Goal: Task Accomplishment & Management: Manage account settings

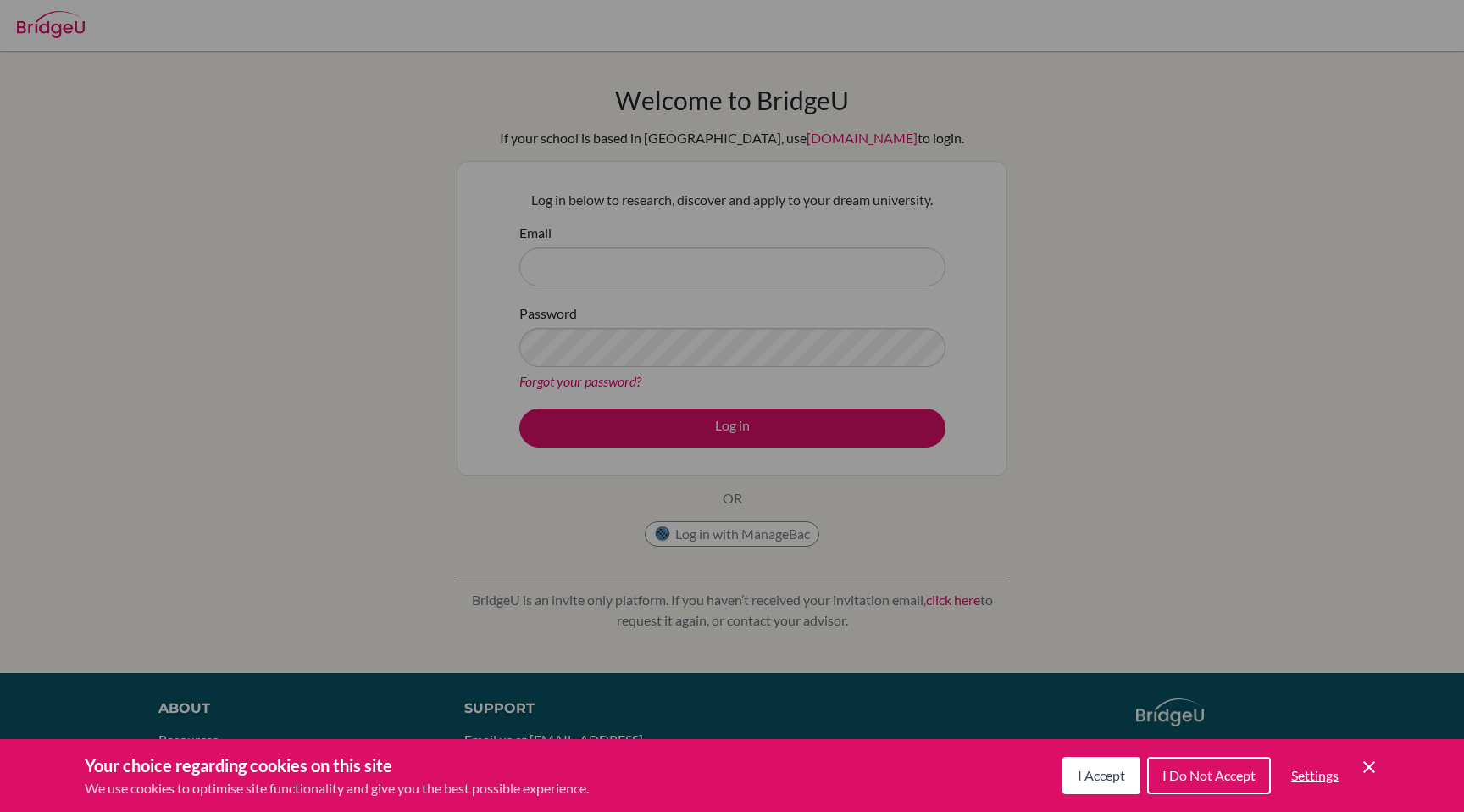
click at [631, 301] on div "Cookie Preferences" at bounding box center [732, 406] width 1464 height 812
click at [1108, 769] on span "I Accept" at bounding box center [1101, 775] width 47 height 16
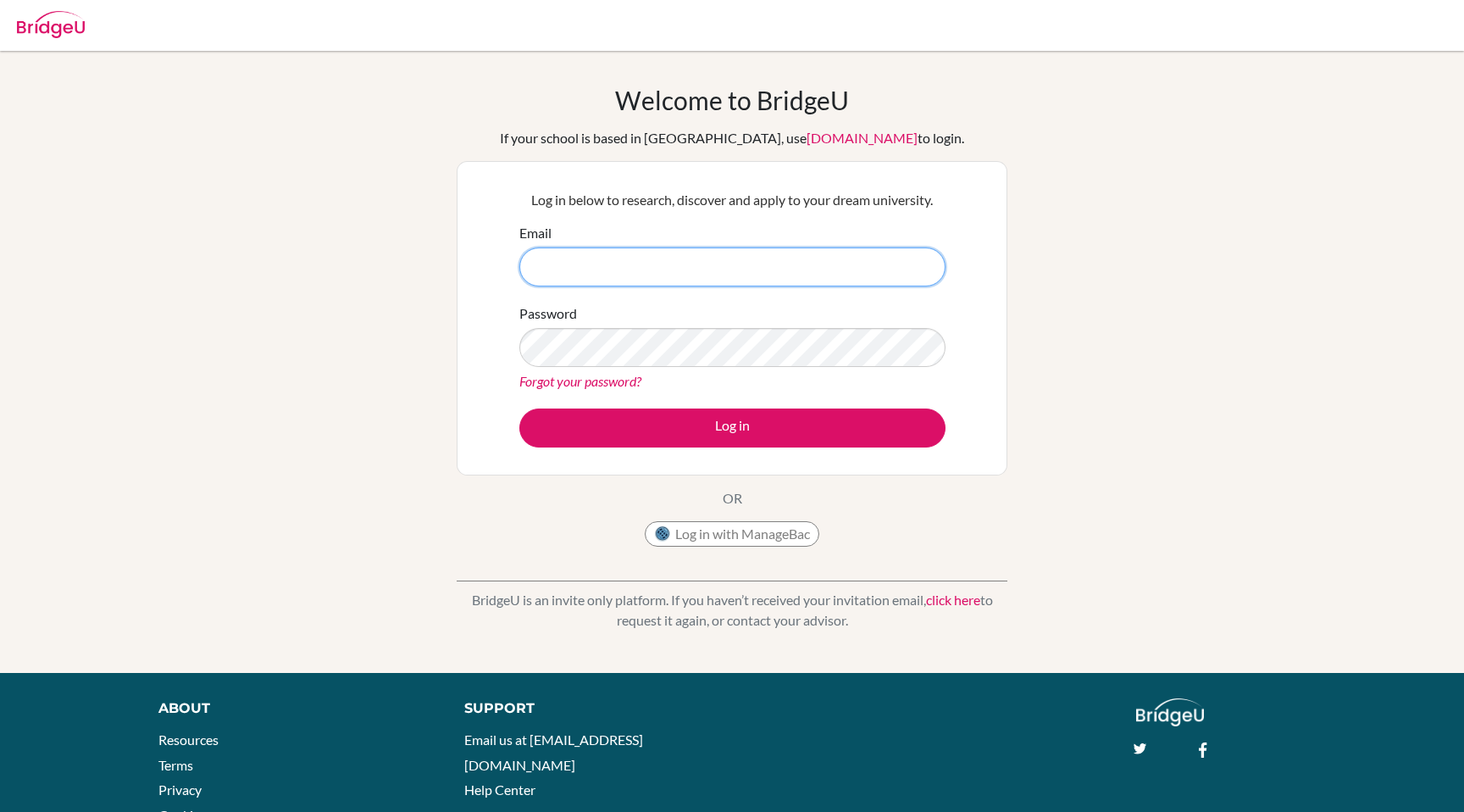
click at [535, 273] on input "Email" at bounding box center [732, 266] width 426 height 39
type input "[EMAIL_ADDRESS][DOMAIN_NAME]"
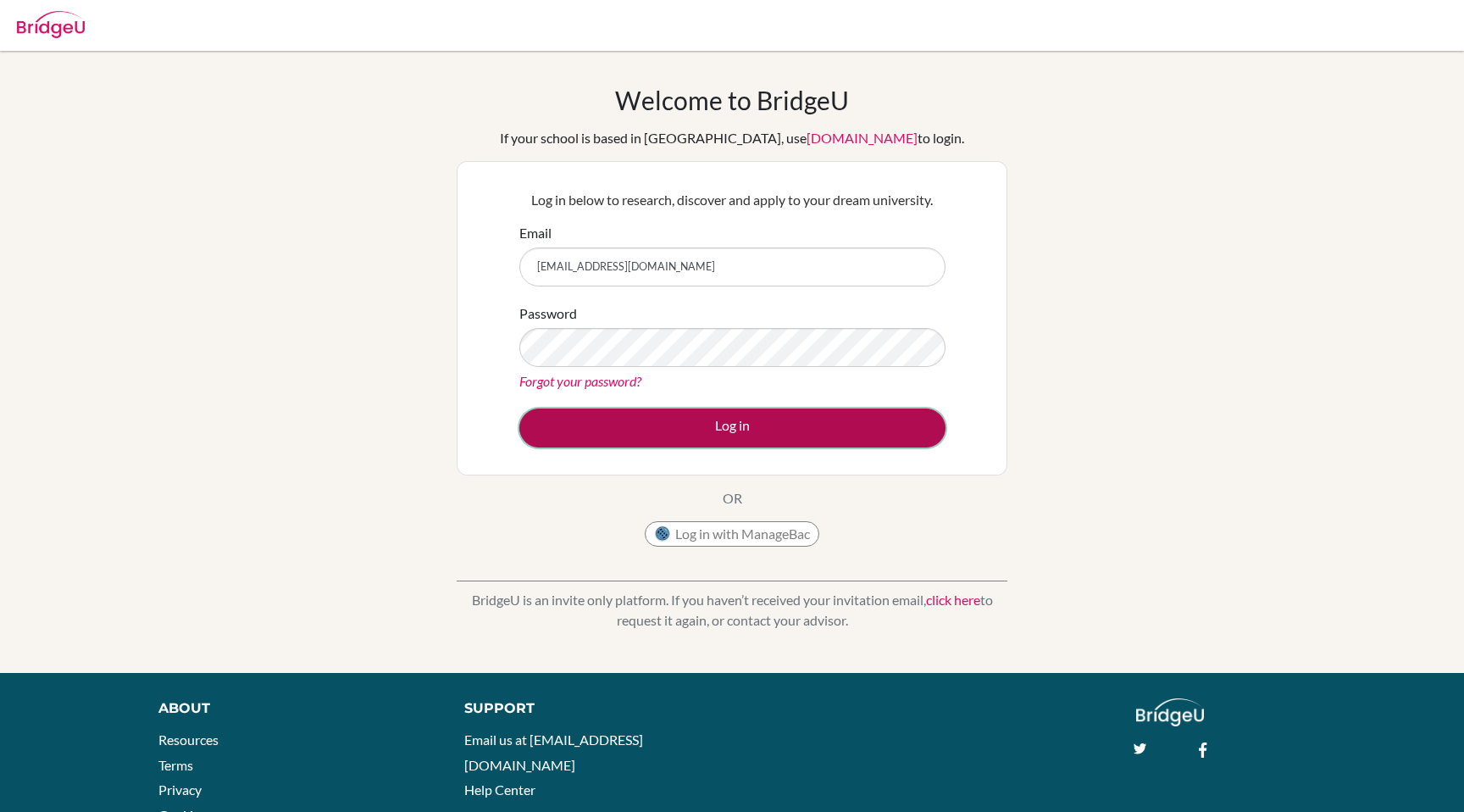
click at [622, 430] on button "Log in" at bounding box center [732, 428] width 426 height 39
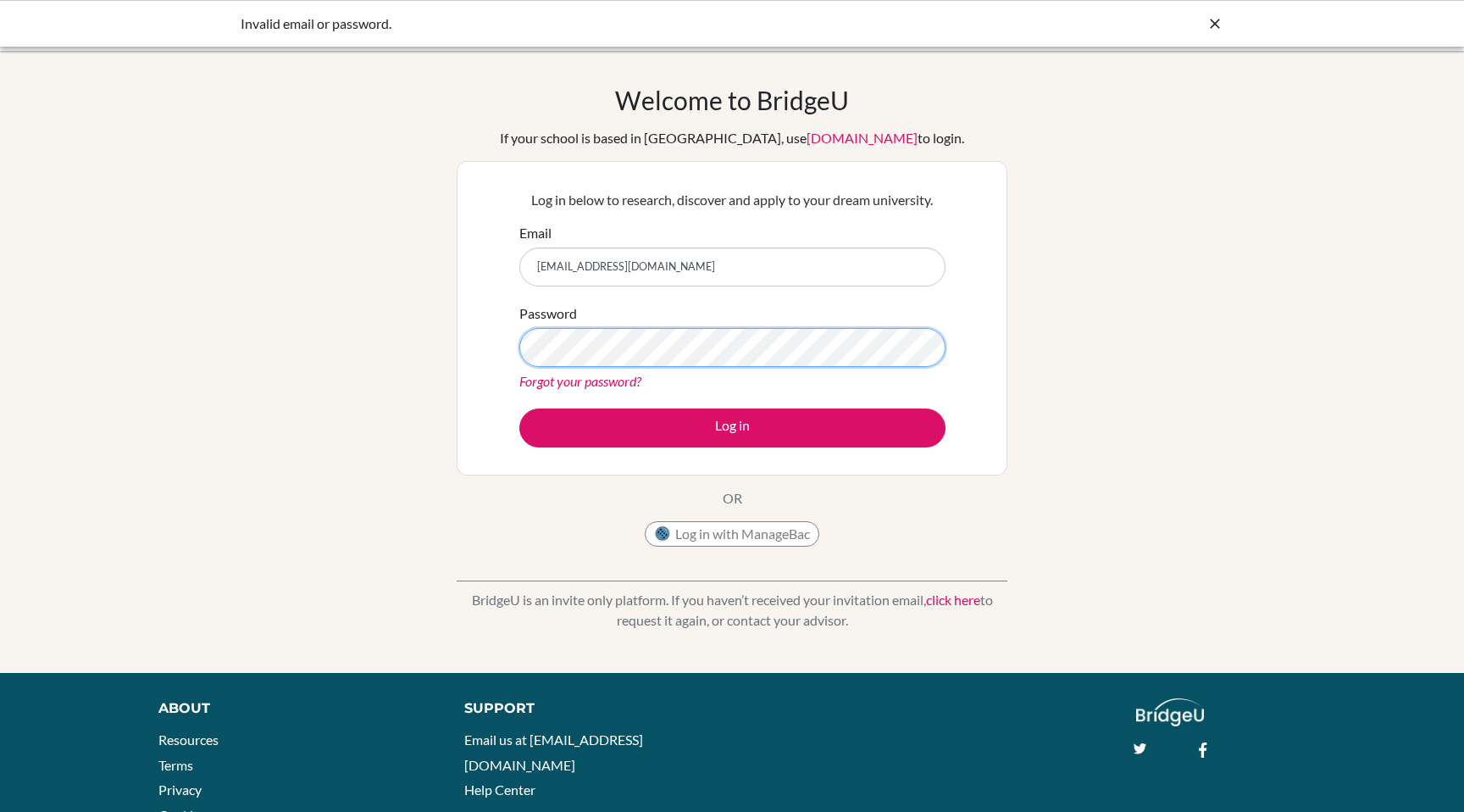
click at [519, 409] on button "Log in" at bounding box center [732, 428] width 426 height 39
click at [611, 382] on link "Forgot your password?" at bounding box center [580, 381] width 122 height 16
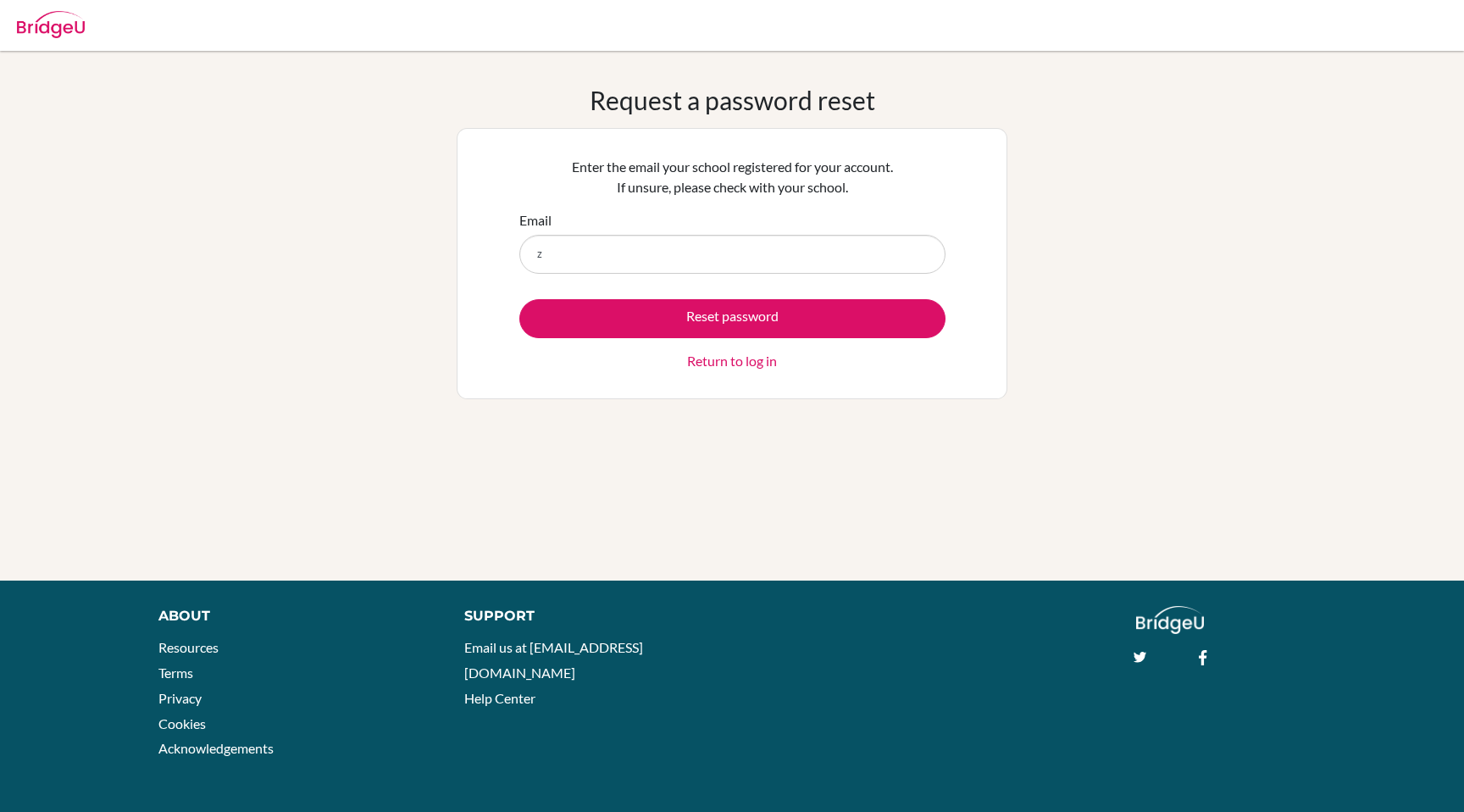
type input "zaranamjoshi@gmail.com"
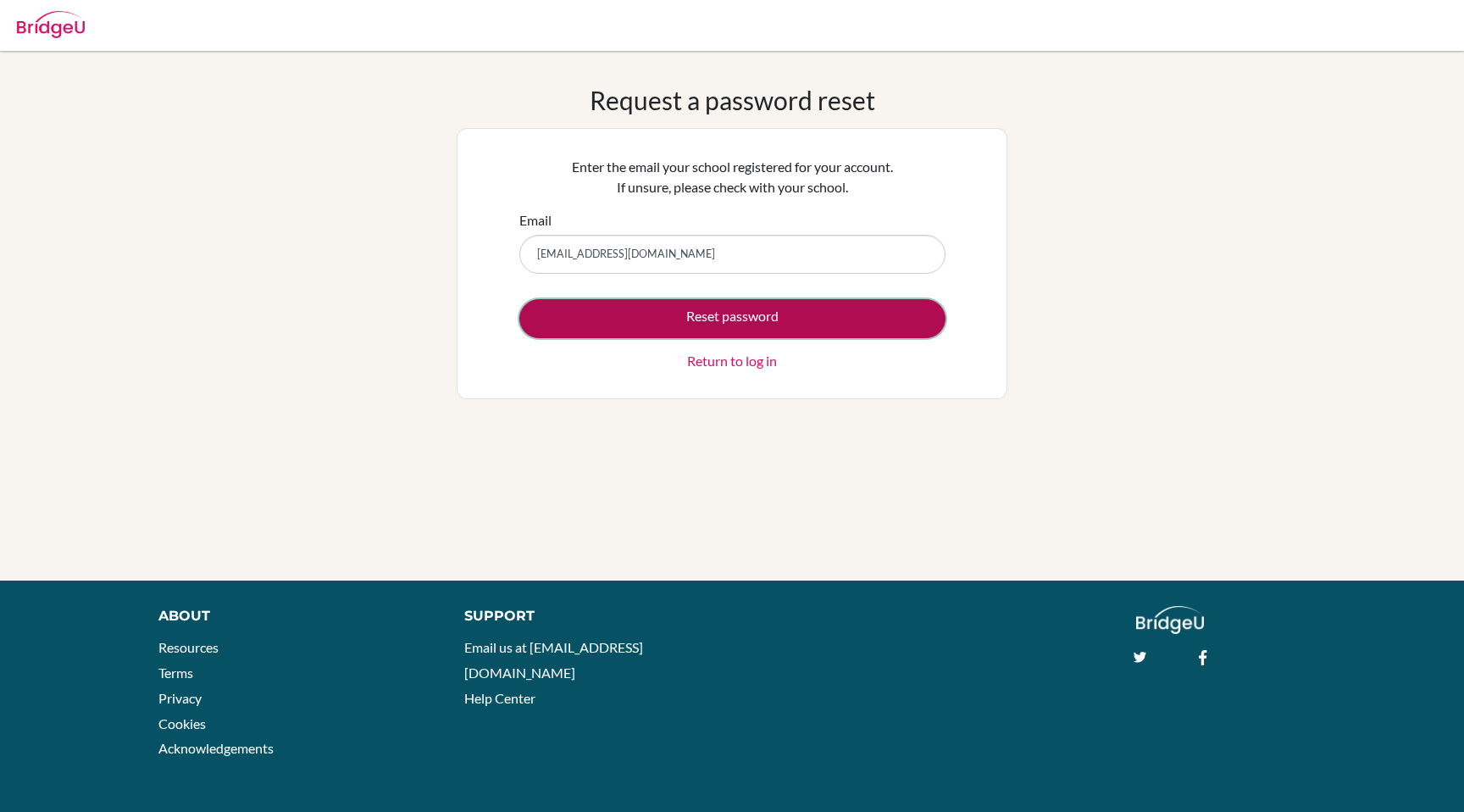
click at [689, 324] on button "Reset password" at bounding box center [732, 318] width 426 height 39
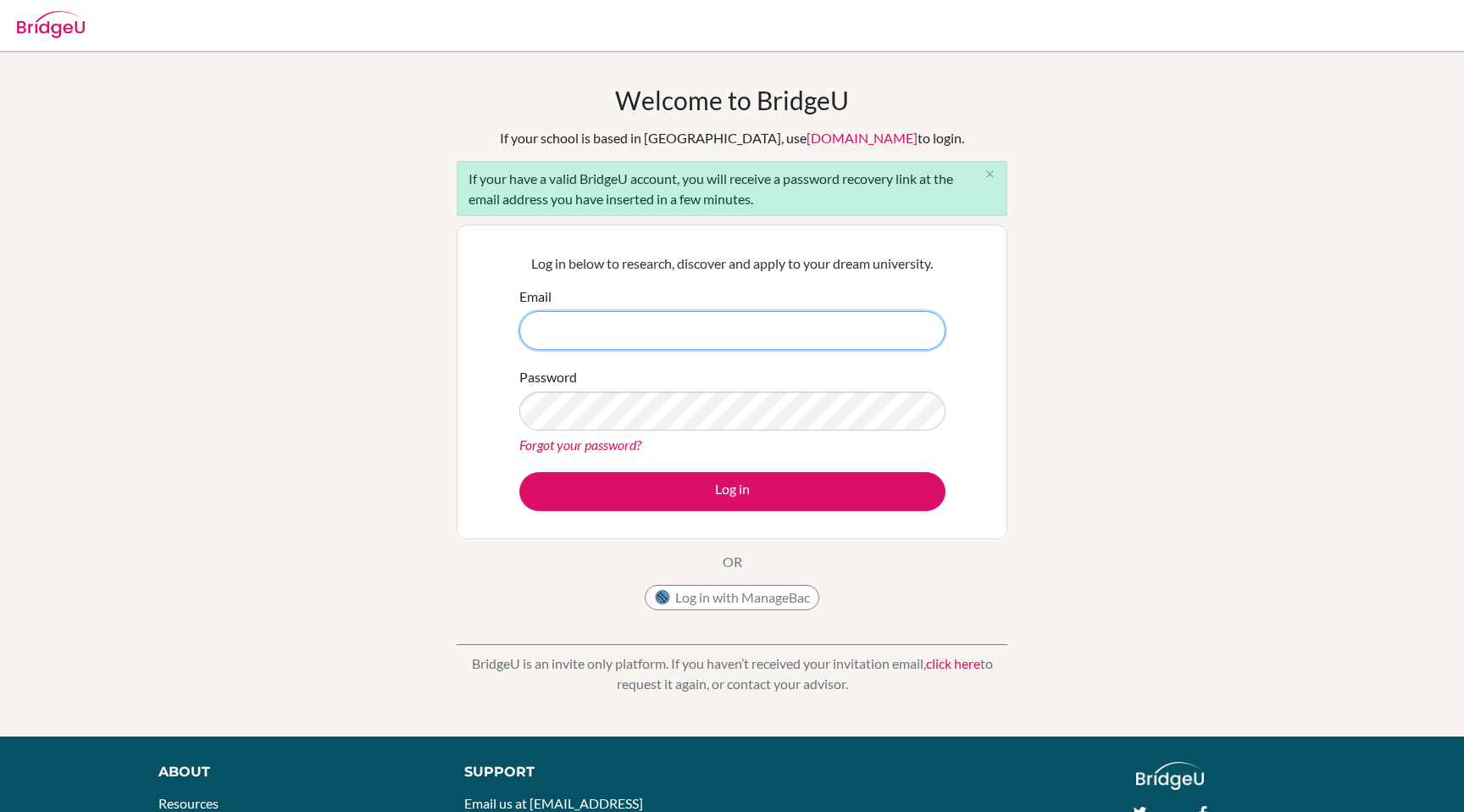
click at [631, 343] on input "Email" at bounding box center [732, 330] width 426 height 39
click at [849, 180] on div "If your have a valid BridgeU account, you will receive a password recovery link…" at bounding box center [732, 188] width 551 height 55
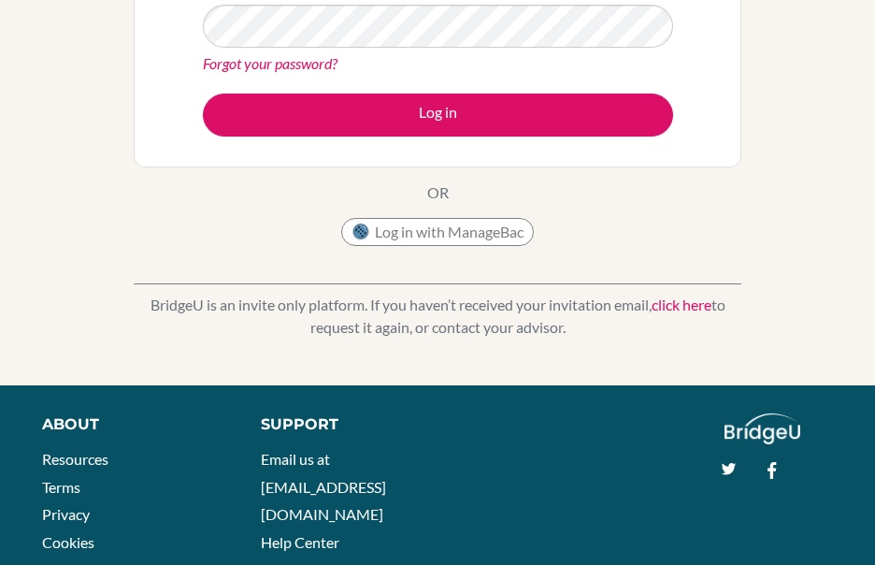
scroll to position [420, 0]
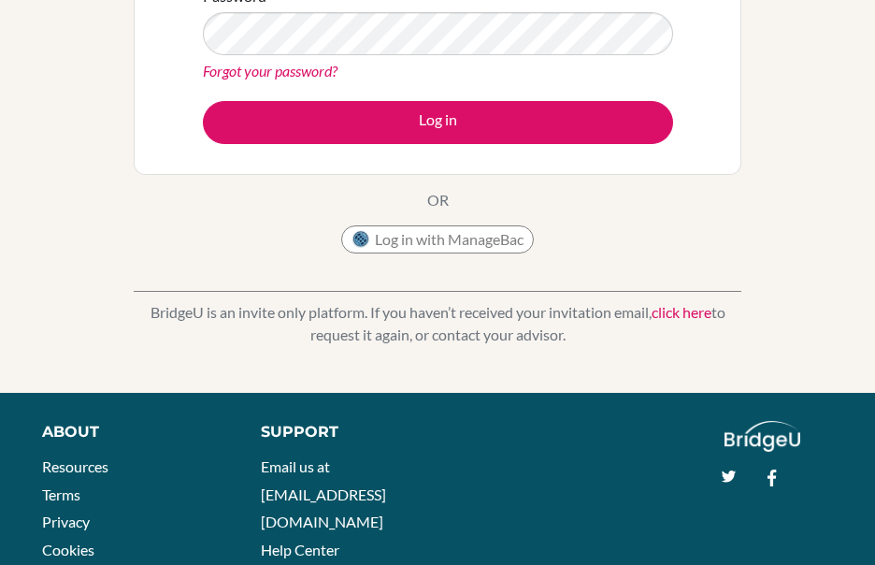
click at [436, 201] on p "OR" at bounding box center [438, 200] width 22 height 22
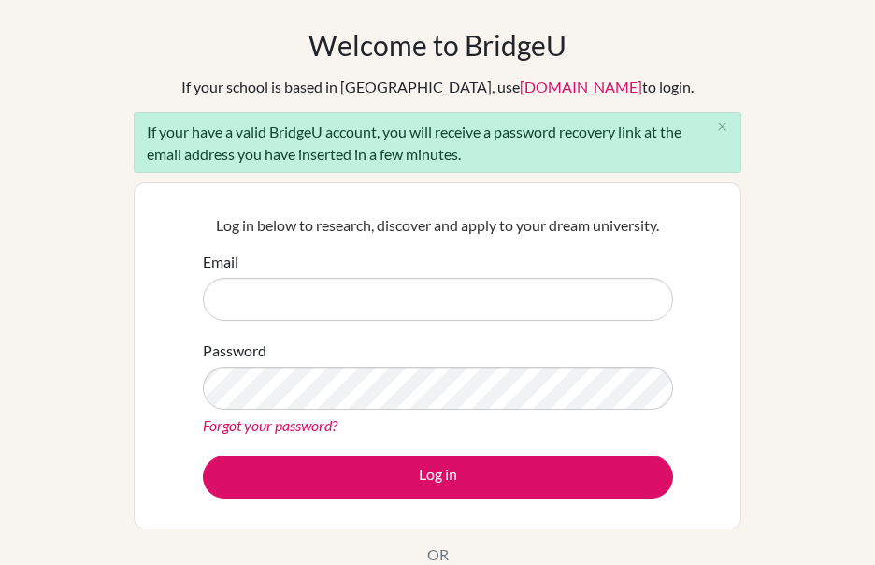
scroll to position [0, 0]
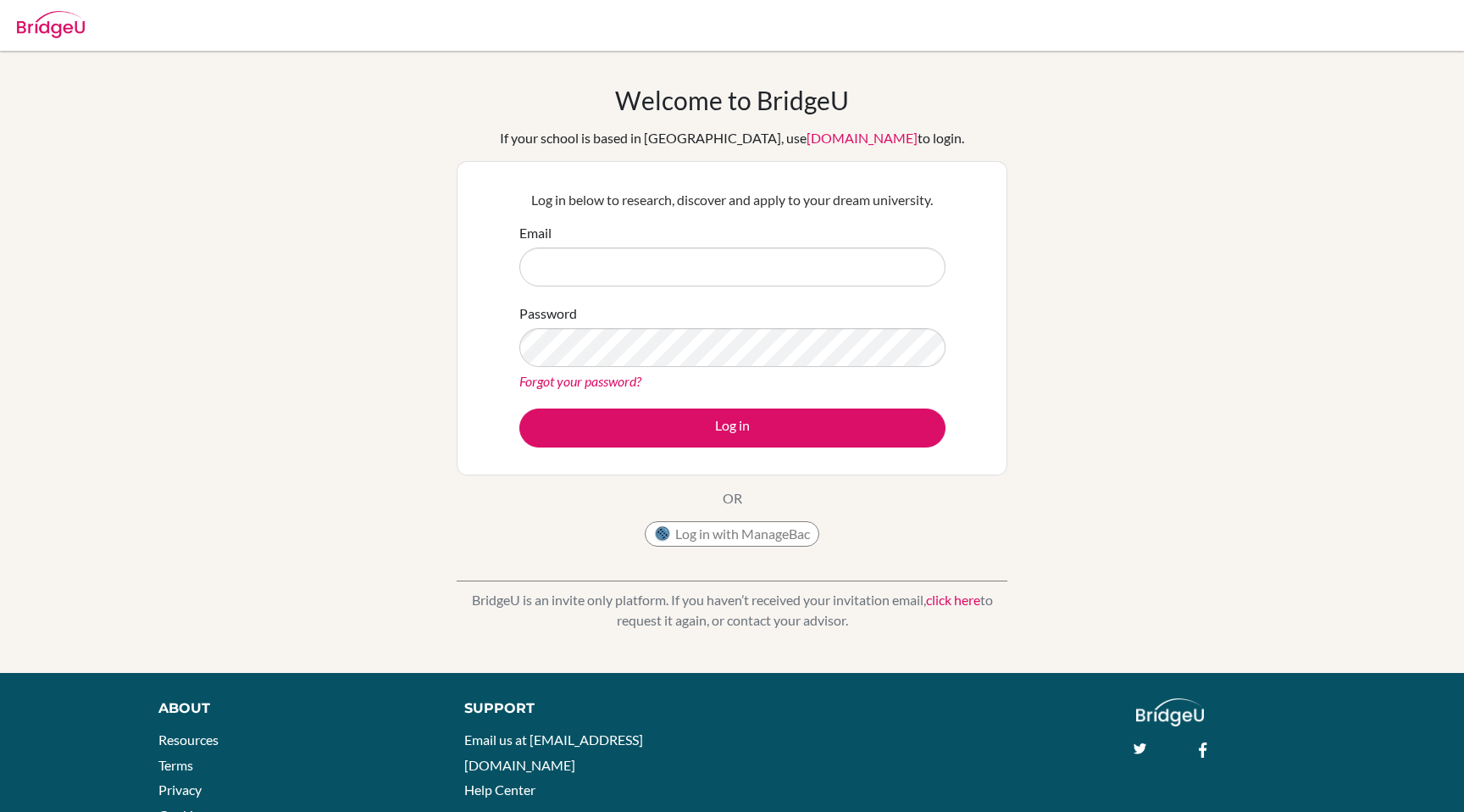
click at [967, 602] on link "click here" at bounding box center [954, 600] width 54 height 16
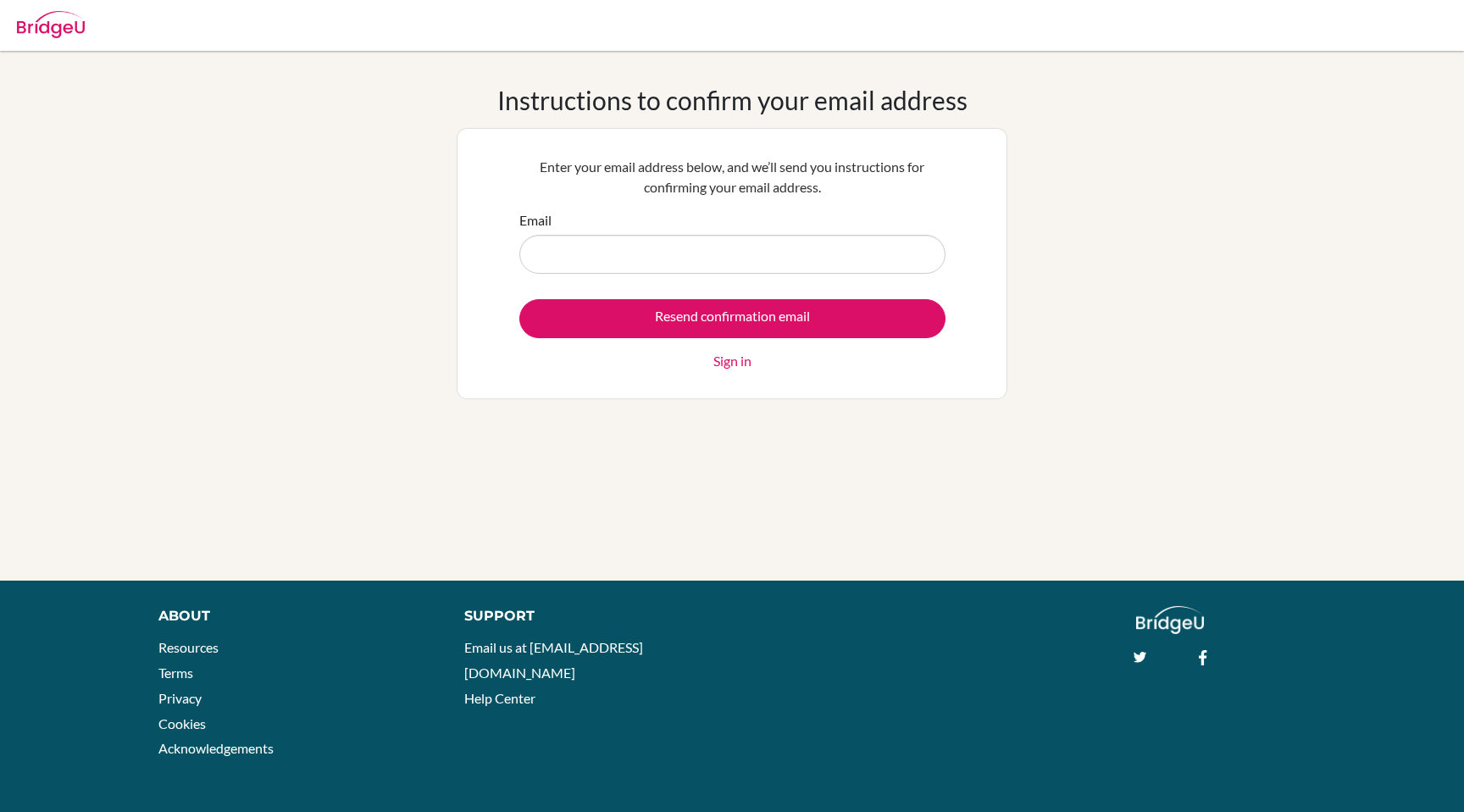
click at [709, 239] on input "Email" at bounding box center [732, 254] width 426 height 39
type input "[EMAIL_ADDRESS][DOMAIN_NAME]"
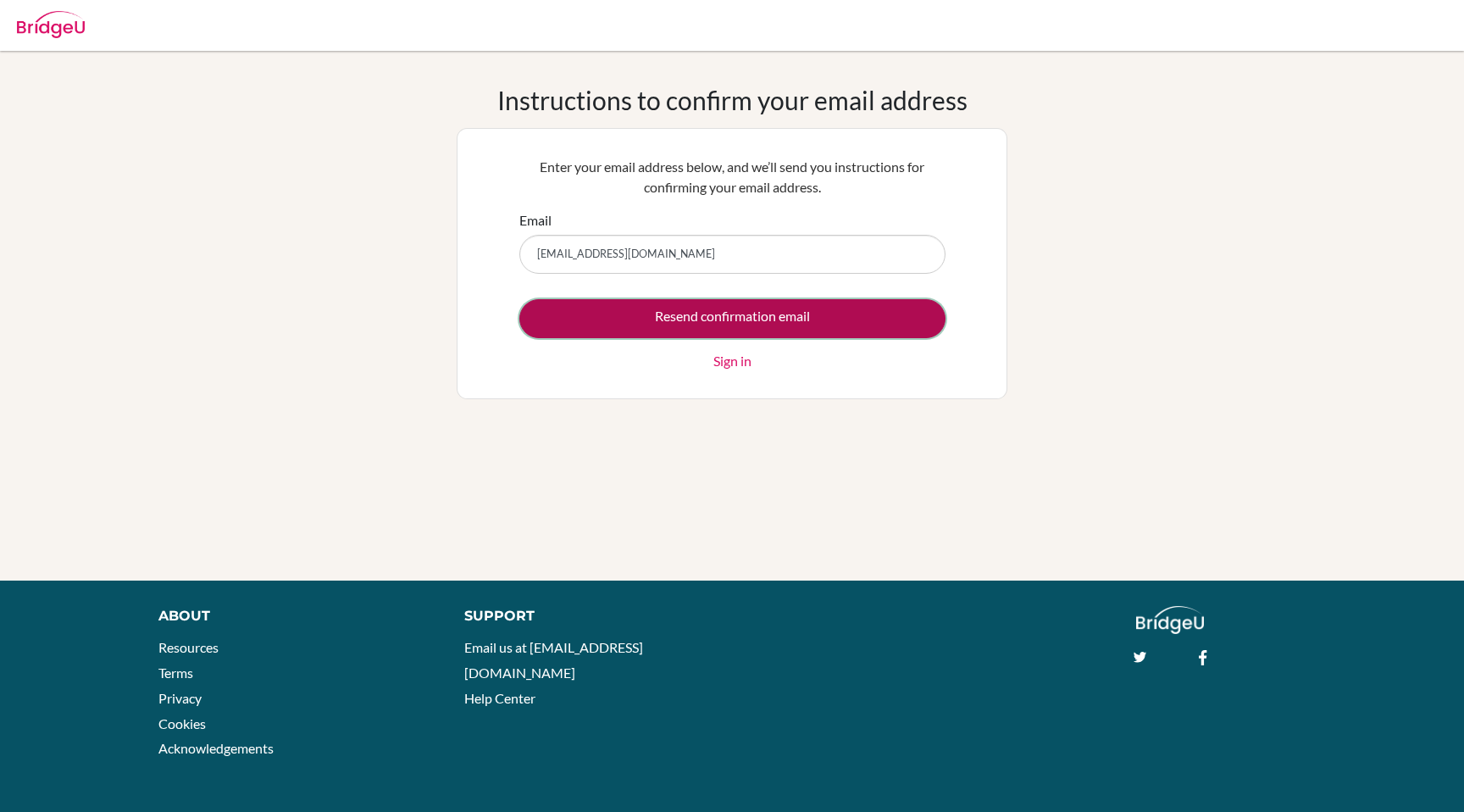
click at [693, 318] on input "Resend confirmation email" at bounding box center [732, 318] width 426 height 39
